Goal: Information Seeking & Learning: Understand process/instructions

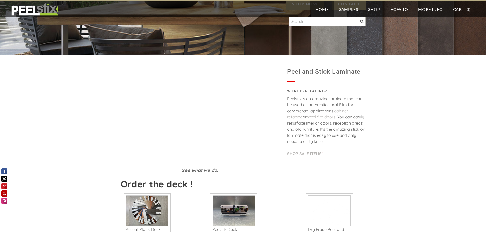
scroll to position [153, 0]
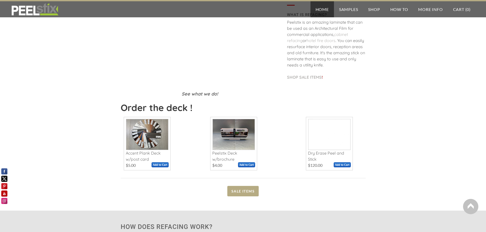
click at [241, 164] on input "image" at bounding box center [246, 165] width 17 height 5
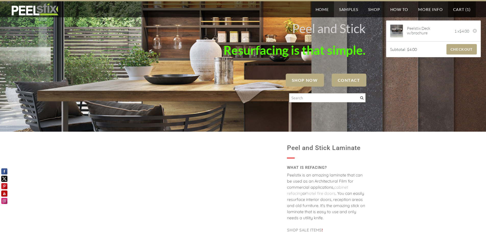
click at [302, 82] on span "SHOP NOW" at bounding box center [305, 80] width 38 height 13
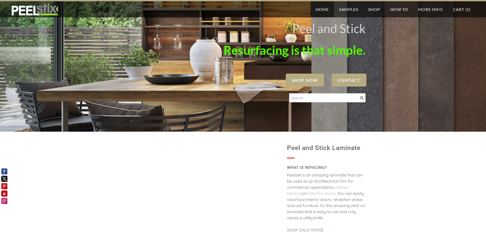
scroll to position [153, 0]
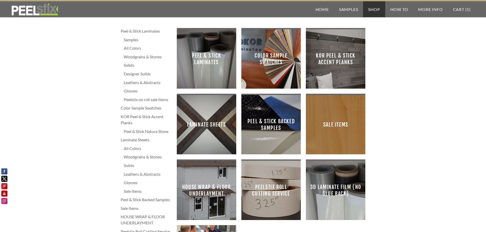
click at [197, 55] on span "Peel & Stick Laminates" at bounding box center [206, 58] width 51 height 51
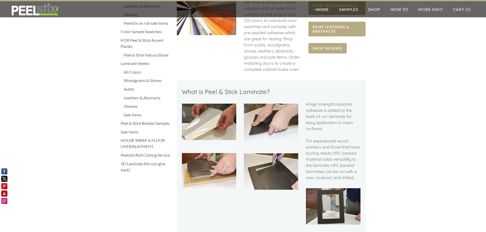
scroll to position [26, 0]
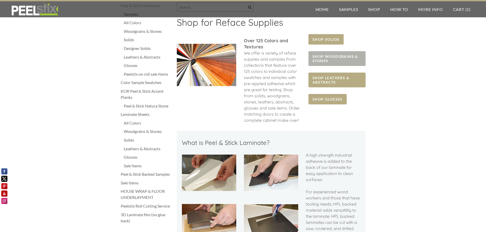
click at [331, 55] on span "SHOP WOODGRAINS & STONES" at bounding box center [336, 58] width 57 height 15
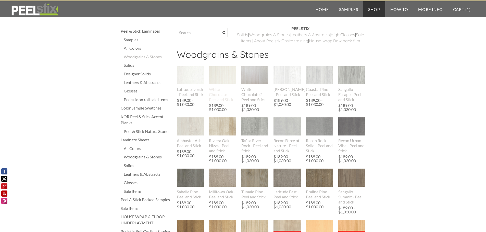
click at [217, 83] on img at bounding box center [222, 75] width 27 height 18
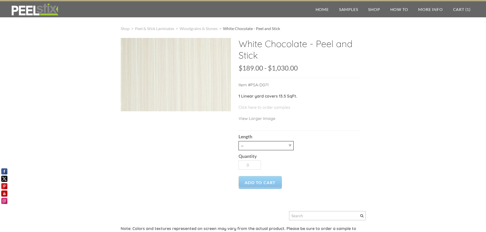
click at [288, 147] on select "-- 3LY 10LY 15LY 30LY" at bounding box center [266, 145] width 55 height 9
select select "10LY"
click at [239, 141] on select "-- 3LY 10LY 15LY 30LY" at bounding box center [266, 145] width 55 height 9
type input "1"
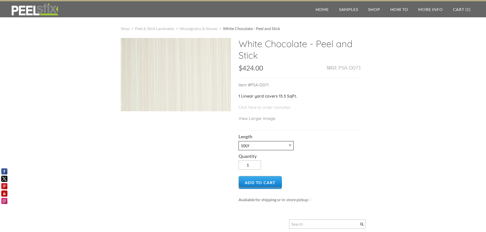
click at [290, 146] on select "-- 3LY 10LY 15LY 30LY" at bounding box center [266, 145] width 55 height 9
select select "3LY"
click at [239, 141] on select "-- 3LY 10LY 15LY 30LY" at bounding box center [266, 145] width 55 height 9
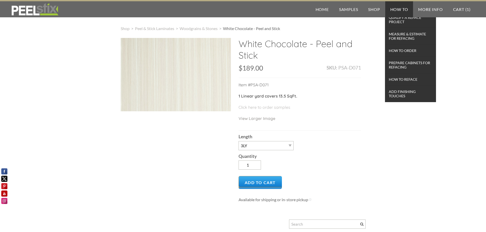
click at [399, 10] on link "How To" at bounding box center [399, 9] width 28 height 16
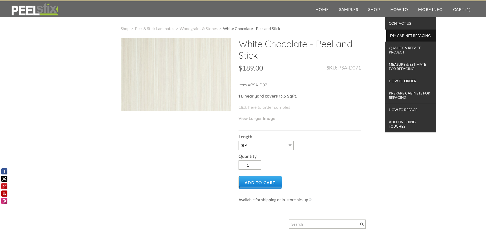
click at [398, 34] on span "DIY Cabinet Refacing" at bounding box center [411, 35] width 47 height 7
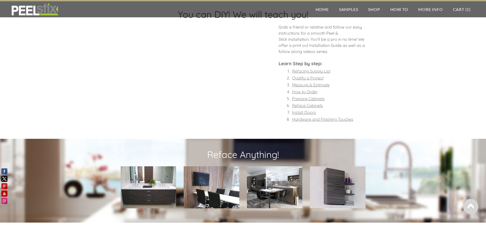
scroll to position [345, 0]
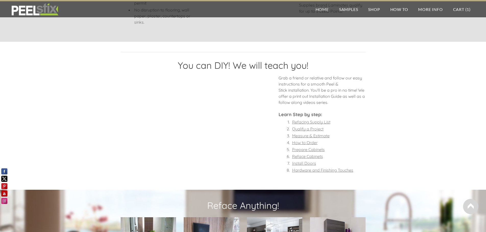
click at [311, 157] on font "Reface Cabinets" at bounding box center [307, 156] width 31 height 5
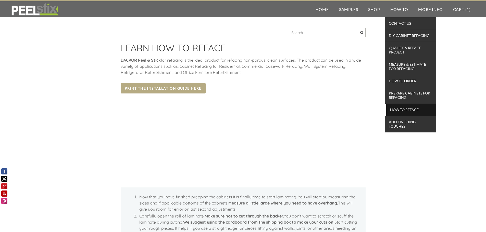
click at [406, 109] on span "How To Reface" at bounding box center [411, 109] width 47 height 7
click at [396, 38] on span "DIY Cabinet Refacing" at bounding box center [411, 35] width 47 height 7
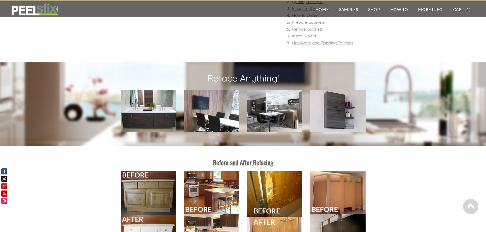
scroll to position [371, 0]
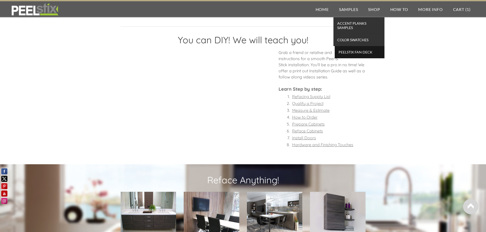
click at [355, 51] on span "Peelstix Fan Deck" at bounding box center [359, 52] width 47 height 7
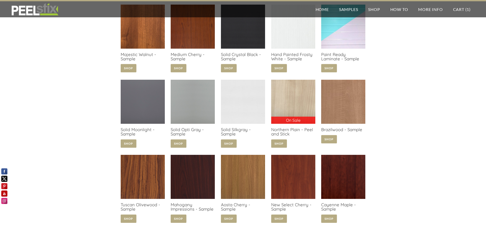
scroll to position [314, 0]
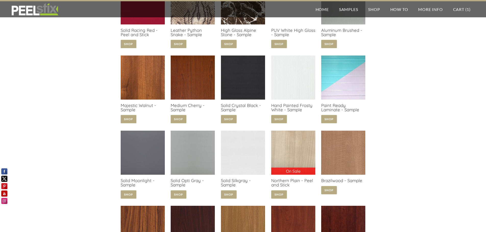
click at [287, 144] on link at bounding box center [293, 166] width 44 height 70
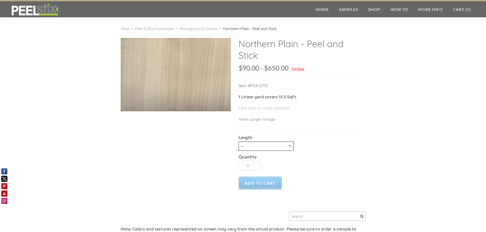
click at [291, 146] on select "-- 3LY 10LY 15LY 30LY" at bounding box center [266, 146] width 55 height 9
select select "3LY"
click at [239, 142] on select "-- 3LY 10LY 15LY 30LY" at bounding box center [266, 146] width 55 height 9
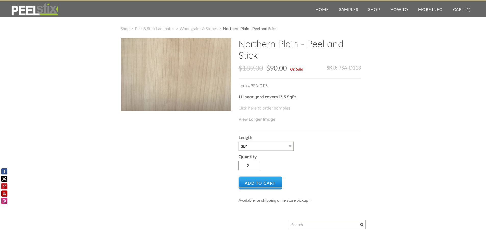
type input "2"
click at [257, 164] on input "2" at bounding box center [250, 165] width 22 height 9
drag, startPoint x: 363, startPoint y: 162, endPoint x: 365, endPoint y: 157, distance: 4.6
click at [364, 160] on div "Northern Plain - Peel and Stick SKU: PSA-D113 $189.00 189 1030 $90.00 - $650.00…" at bounding box center [243, 172] width 245 height 268
